Goal: Check status: Check status

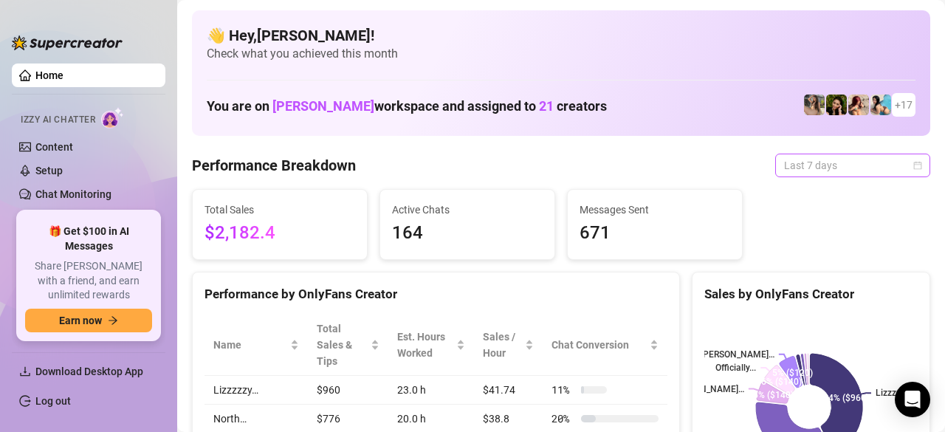
click at [806, 165] on span "Last 7 days" at bounding box center [852, 165] width 137 height 22
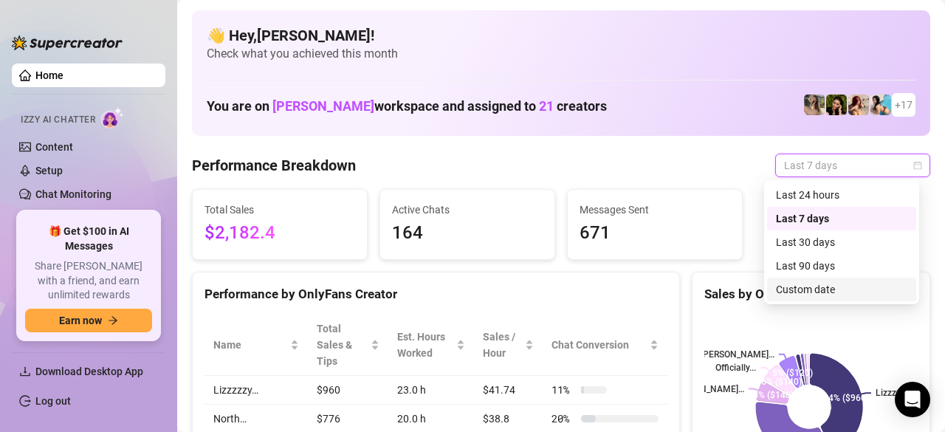
click at [784, 283] on div "Custom date" at bounding box center [841, 289] width 131 height 16
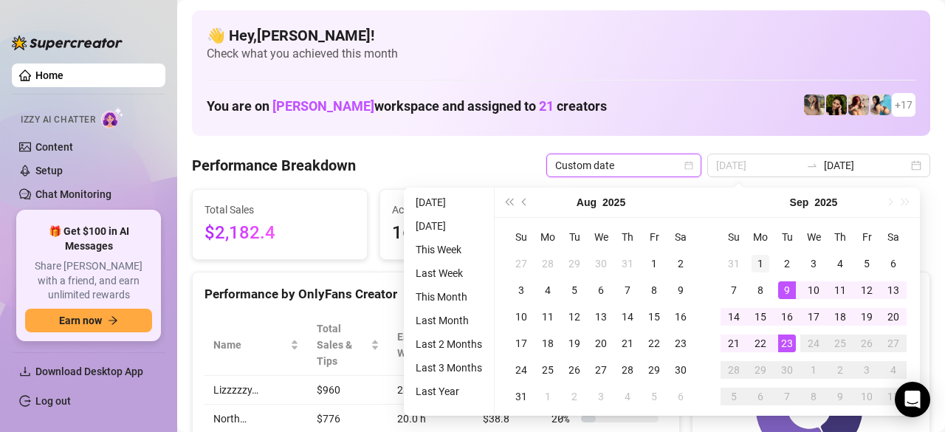
type input "[DATE]"
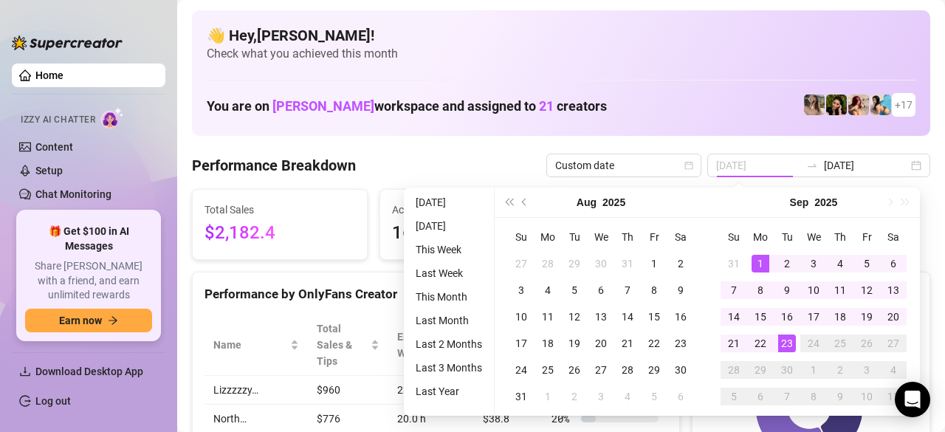
click at [765, 266] on div "1" at bounding box center [760, 264] width 18 height 18
type input "[DATE]"
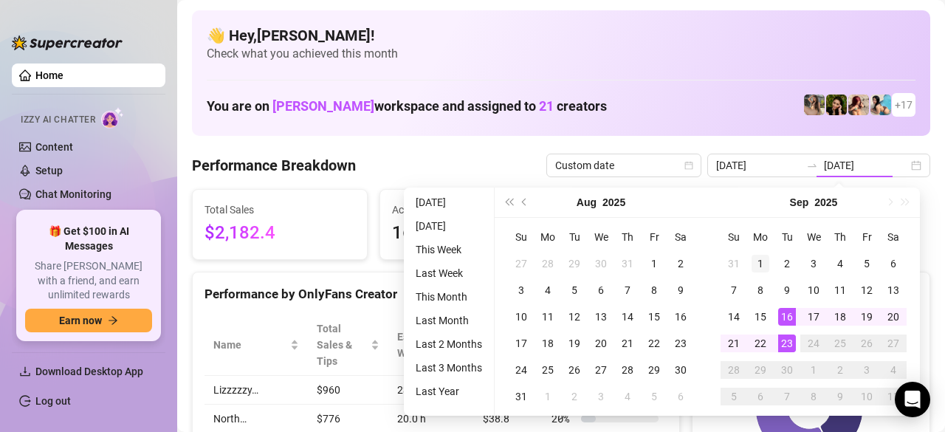
click at [760, 266] on div "1" at bounding box center [760, 264] width 18 height 18
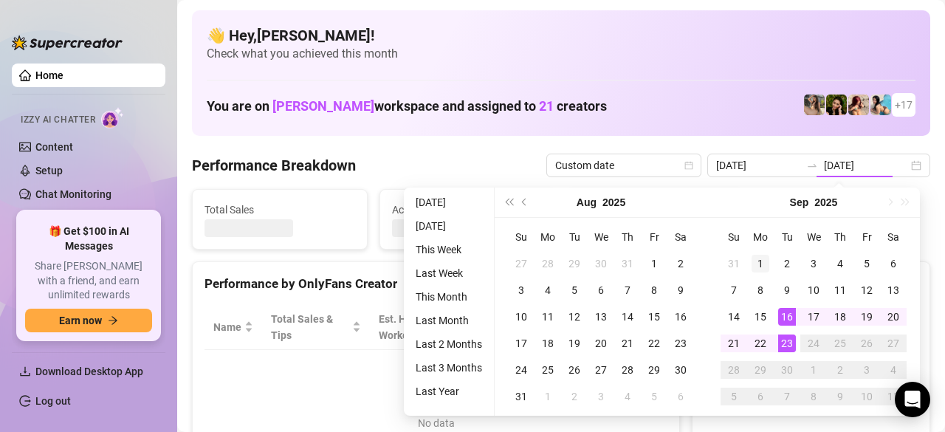
type input "[DATE]"
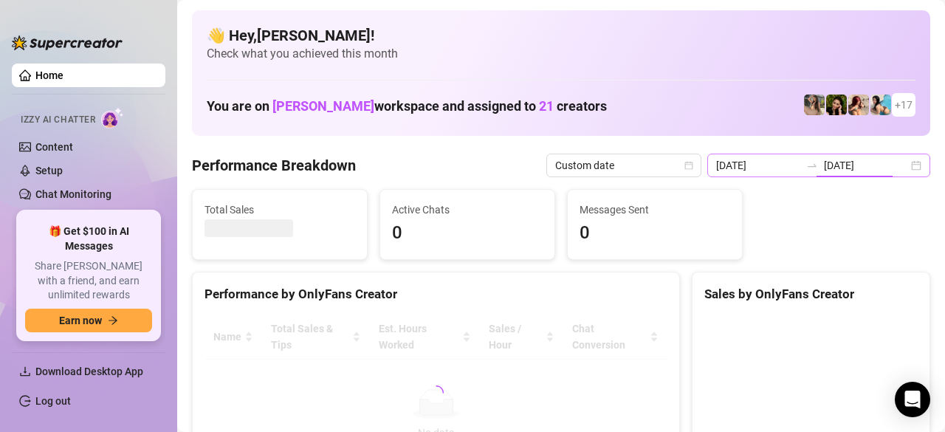
click at [900, 160] on div "[DATE] [DATE]" at bounding box center [818, 166] width 223 height 24
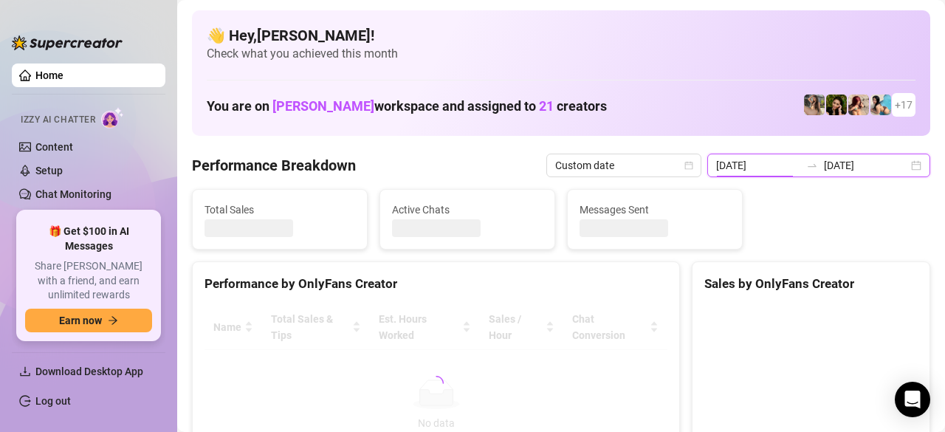
scroll to position [7, 0]
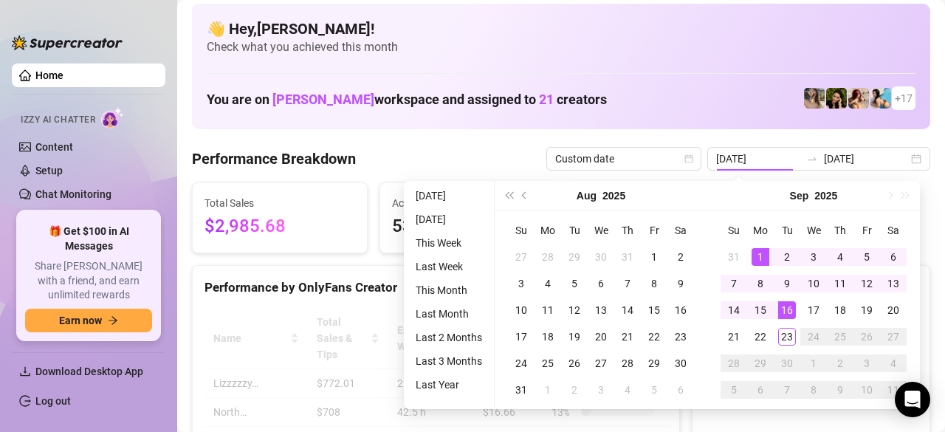
click at [784, 332] on div "23" at bounding box center [787, 337] width 18 height 18
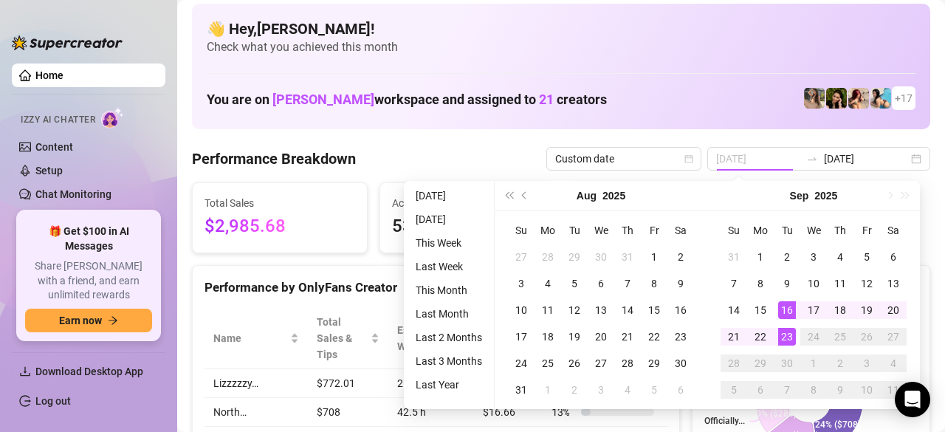
type input "[DATE]"
click at [904, 162] on div "[DATE] [DATE]" at bounding box center [818, 159] width 223 height 24
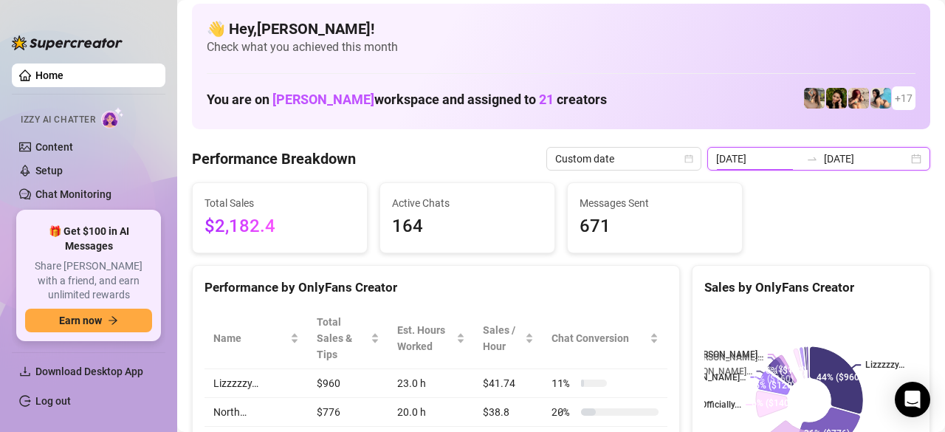
type input "[DATE]"
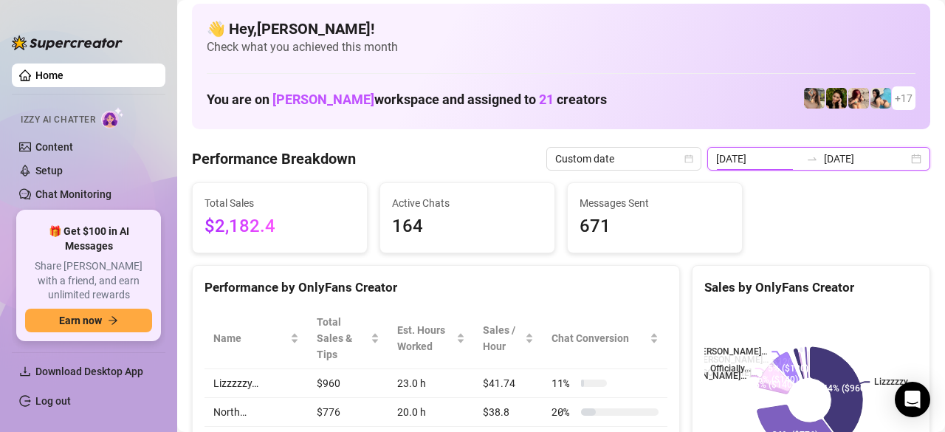
click at [693, 160] on icon "calendar" at bounding box center [688, 158] width 9 height 9
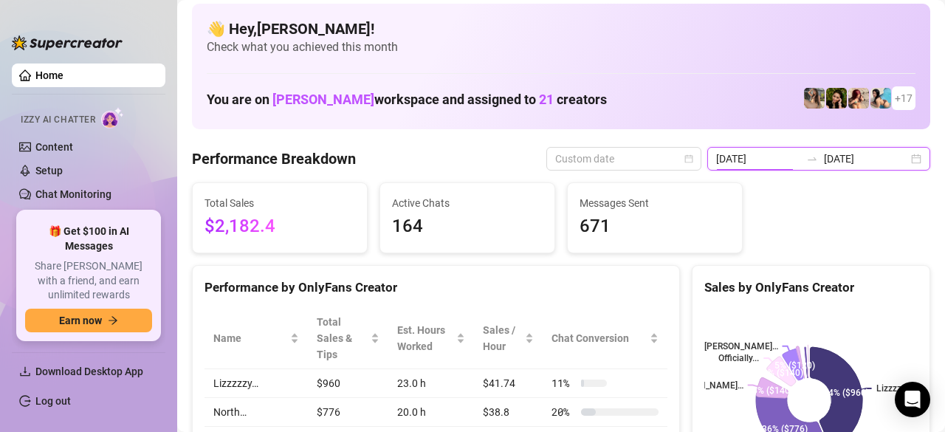
click at [787, 160] on input "[DATE]" at bounding box center [758, 159] width 84 height 16
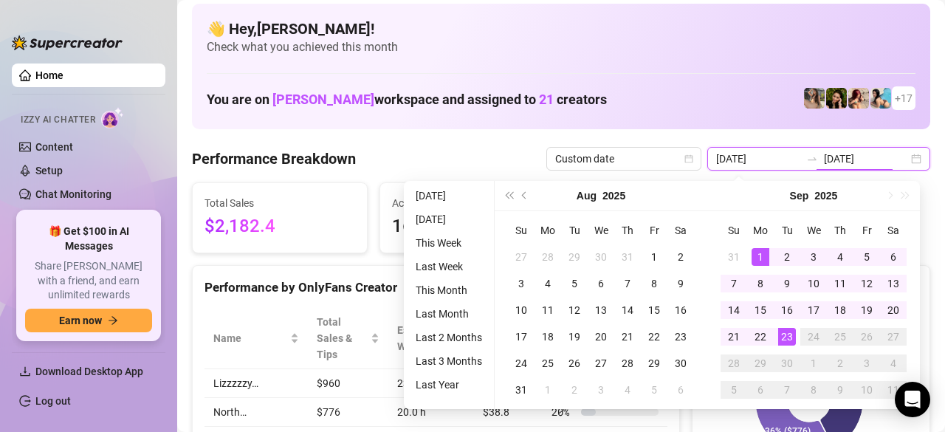
type input "[DATE]"
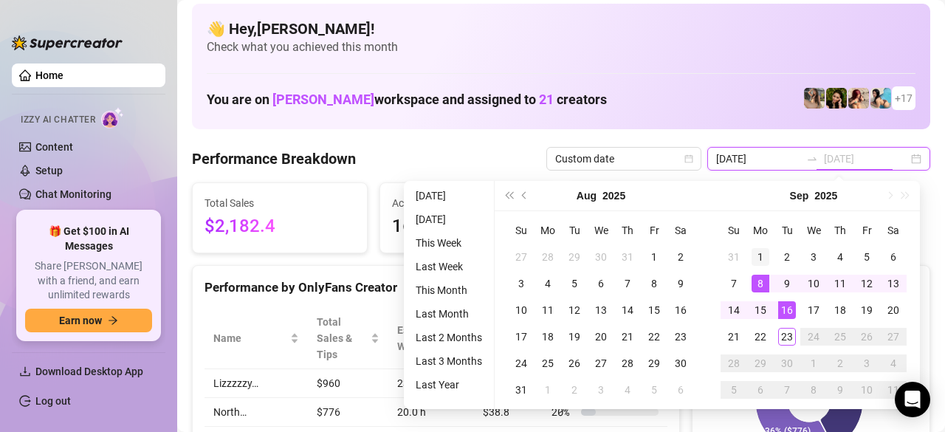
type input "[DATE]"
click at [759, 264] on div "1" at bounding box center [760, 257] width 18 height 18
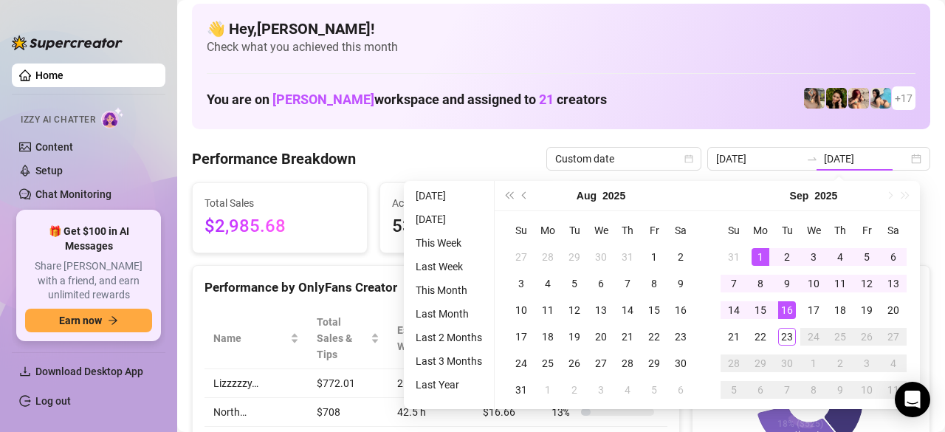
type input "[DATE]"
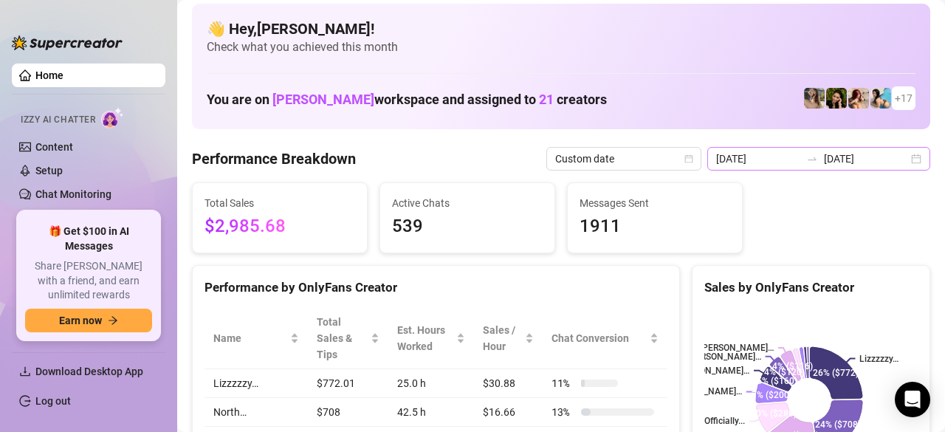
click at [906, 160] on div "[DATE] [DATE]" at bounding box center [818, 159] width 223 height 24
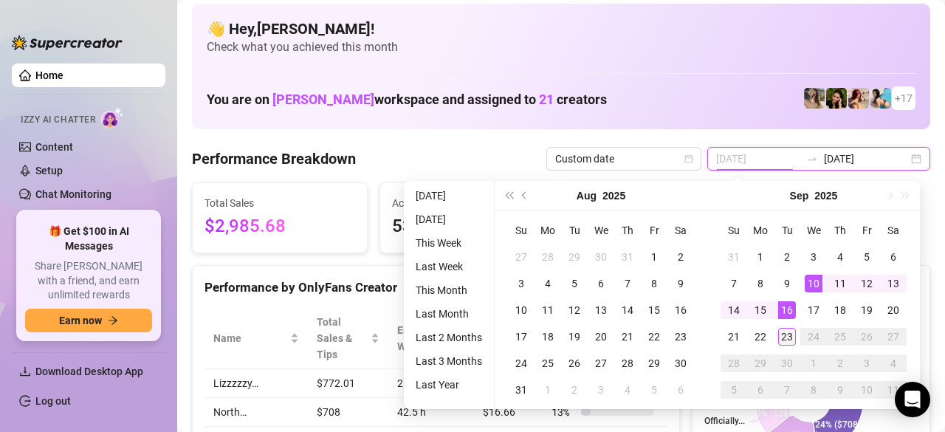
type input "[DATE]"
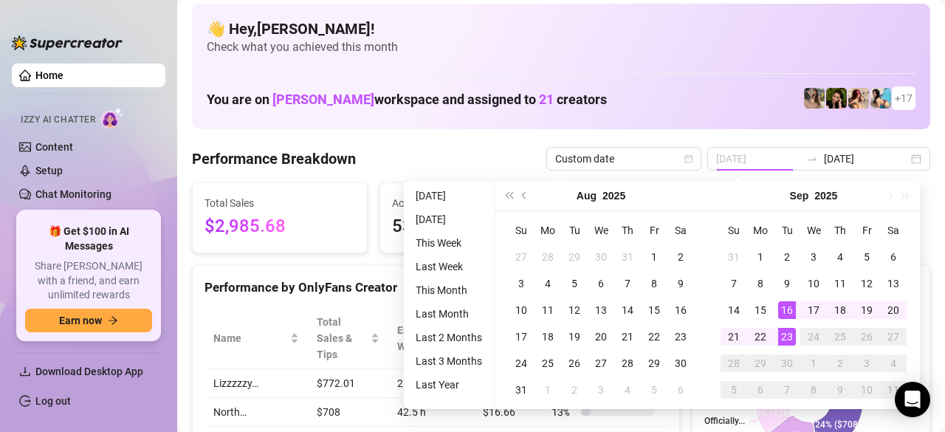
click at [783, 336] on div "23" at bounding box center [787, 337] width 18 height 18
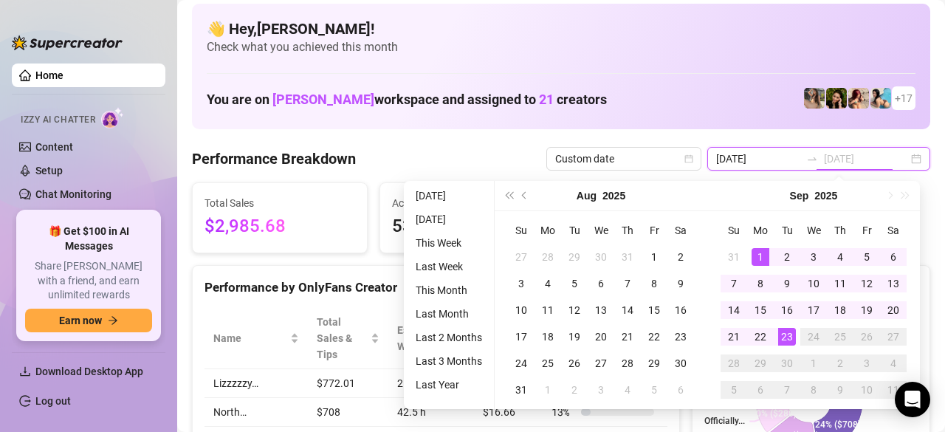
type input "[DATE]"
click at [760, 259] on div "1" at bounding box center [760, 257] width 18 height 18
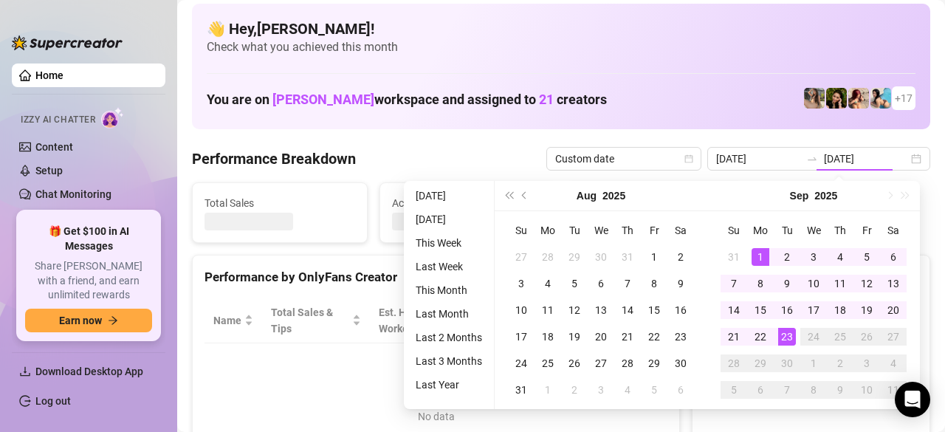
type input "[DATE]"
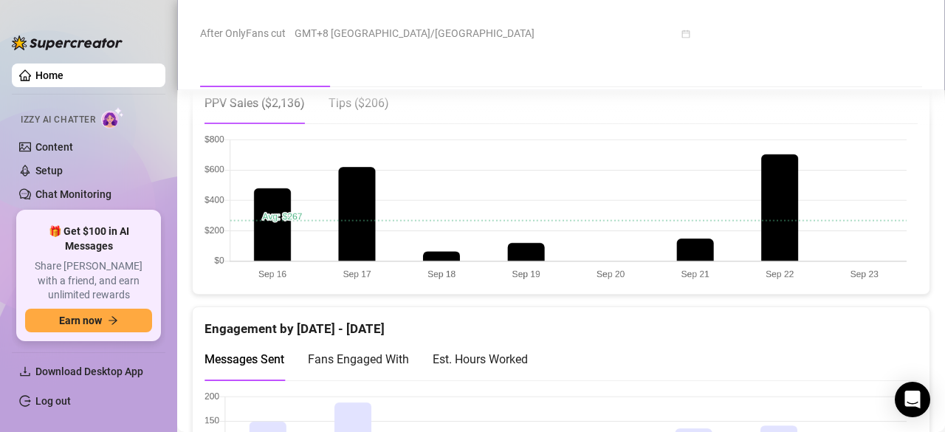
scroll to position [1004, 0]
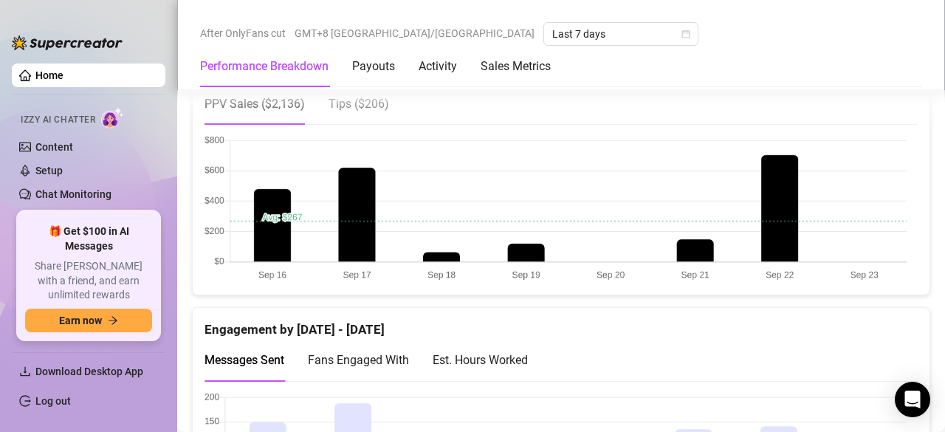
click at [373, 103] on span "Tips ( $206 )" at bounding box center [358, 104] width 61 height 14
